Goal: Communication & Community: Answer question/provide support

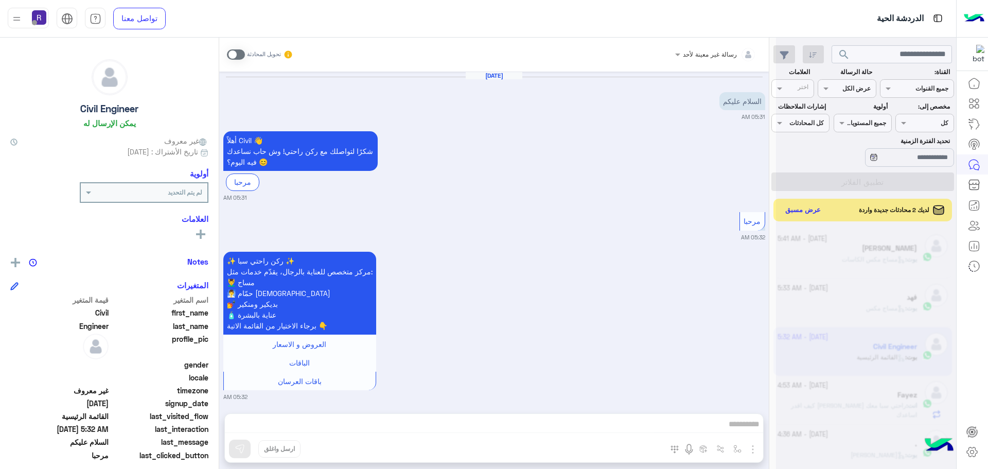
scroll to position [388, 0]
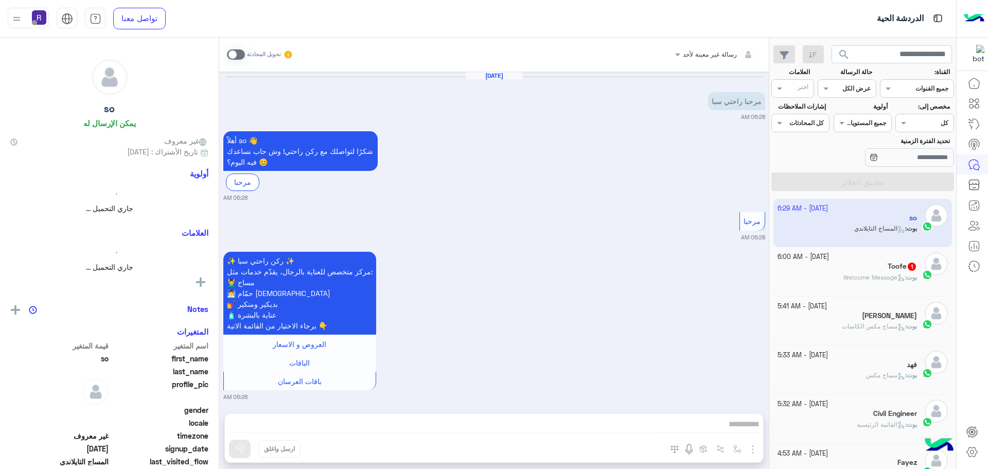
scroll to position [321, 0]
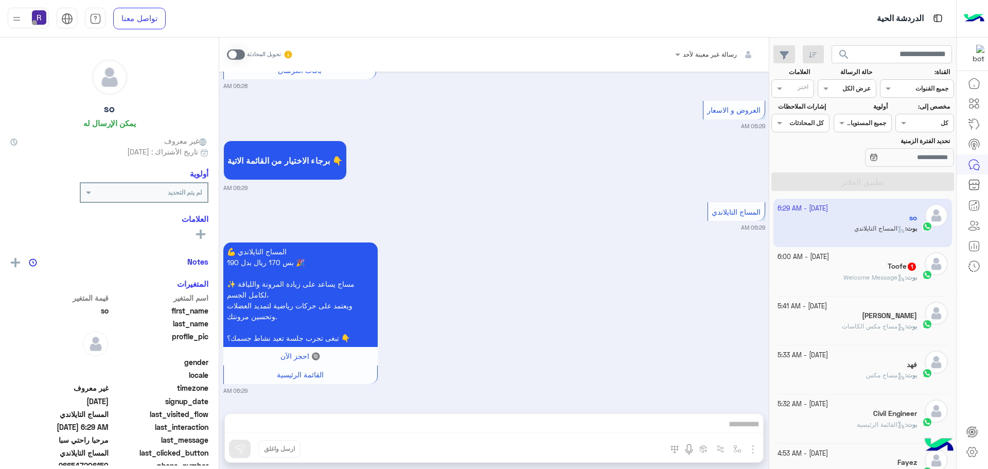
click at [859, 269] on div "Toofe 1" at bounding box center [848, 267] width 140 height 11
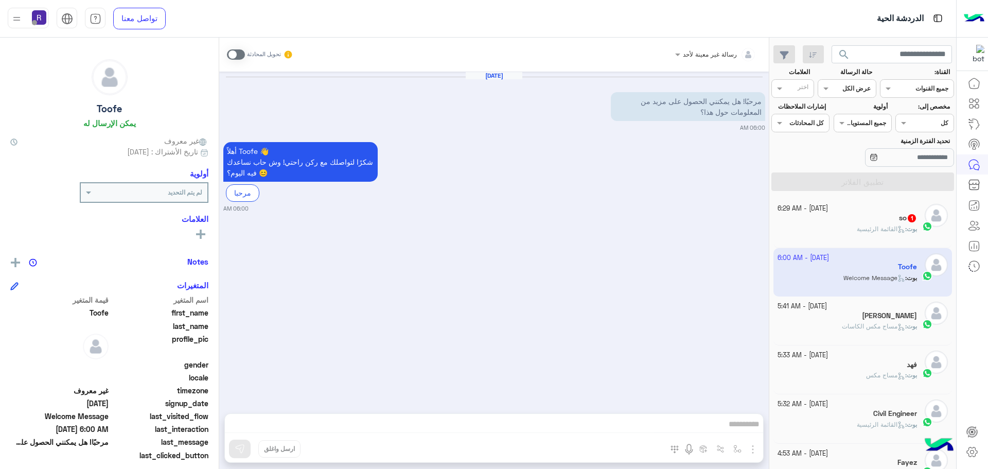
click at [877, 215] on div "so 1" at bounding box center [848, 219] width 140 height 11
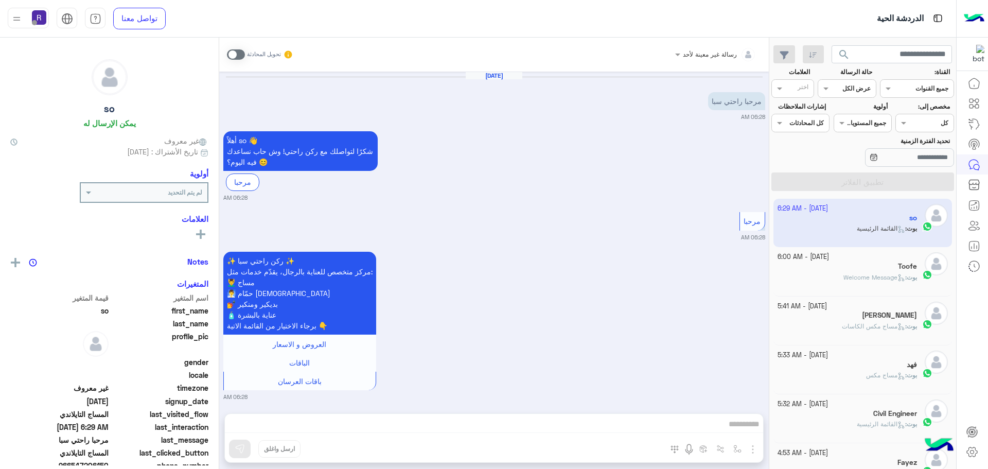
scroll to position [520, 0]
